Goal: Task Accomplishment & Management: Manage account settings

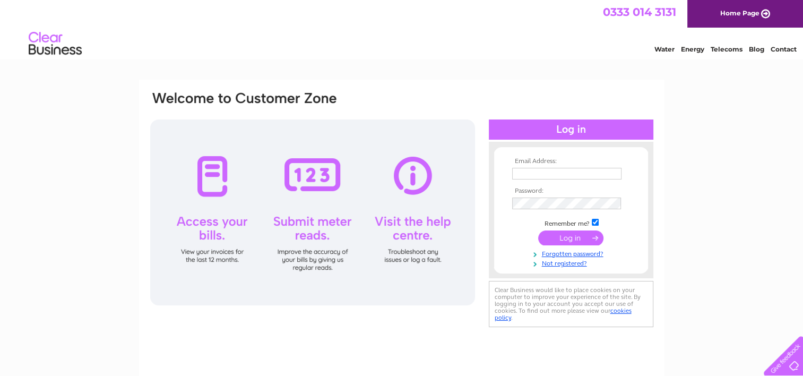
type input "[PERSON_NAME][EMAIL_ADDRESS][DOMAIN_NAME]"
click at [554, 237] on input "submit" at bounding box center [570, 237] width 65 height 15
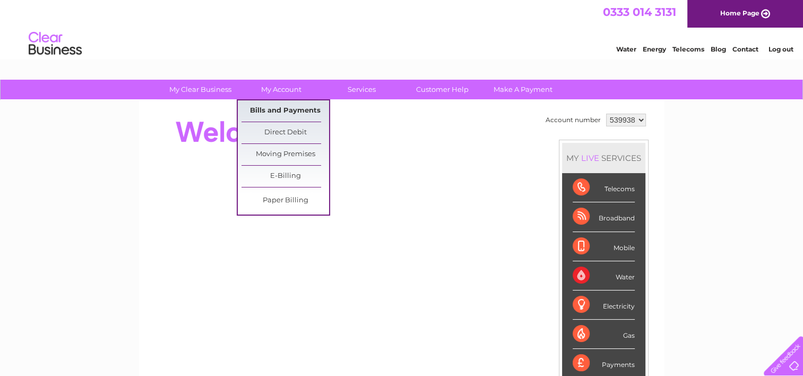
click at [268, 107] on link "Bills and Payments" at bounding box center [285, 110] width 88 height 21
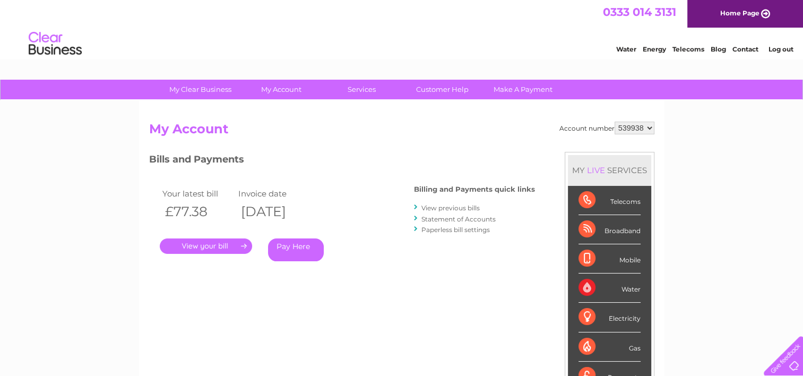
click at [205, 247] on link "." at bounding box center [206, 245] width 92 height 15
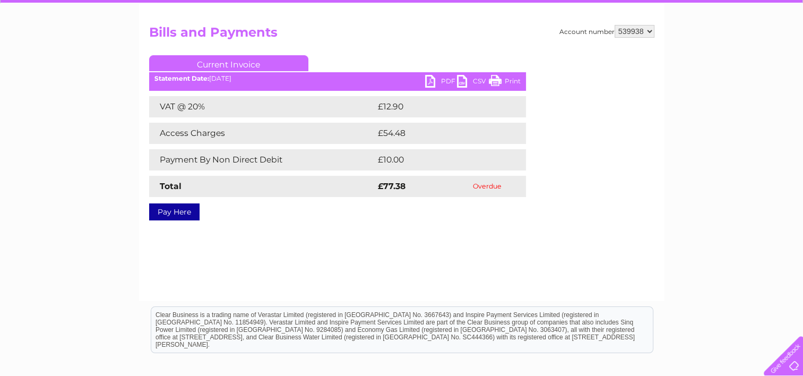
scroll to position [99, 0]
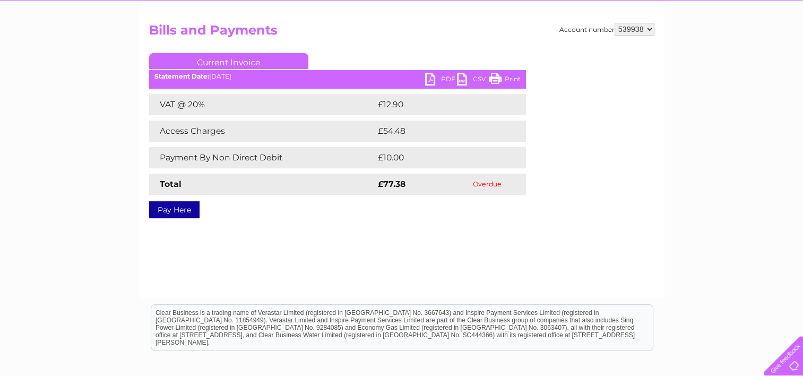
click at [446, 80] on link "PDF" at bounding box center [441, 80] width 32 height 15
